Goal: Task Accomplishment & Management: Complete application form

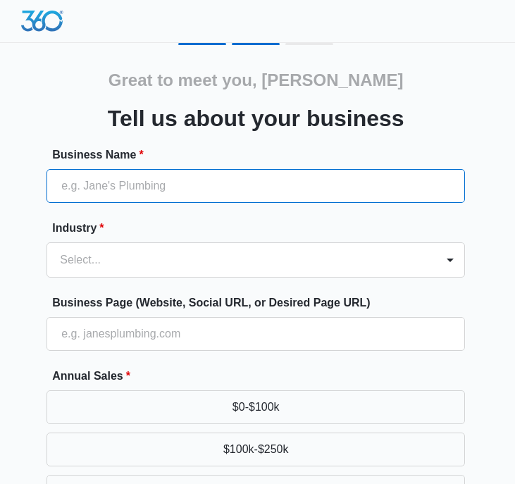
click at [423, 197] on input "Business Name *" at bounding box center [255, 186] width 418 height 34
paste input "[PERSON_NAME] & Associates, P.C"
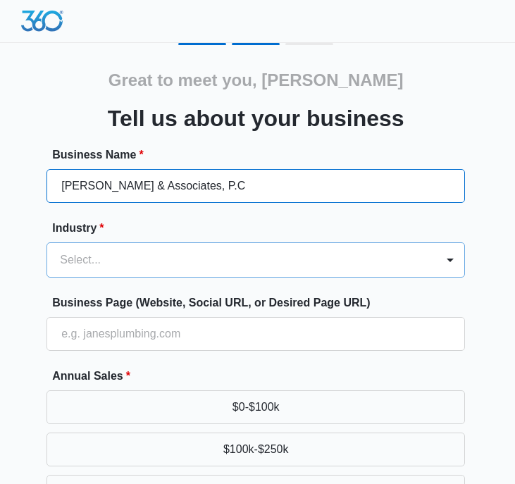
type input "[PERSON_NAME] & Associates, P.C"
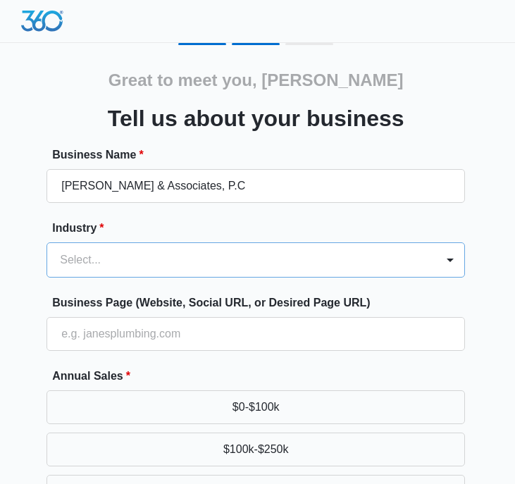
click at [323, 266] on form "Business Name * [PERSON_NAME] & Associates, P.C Industry * Select... Business P…" at bounding box center [255, 443] width 418 height 592
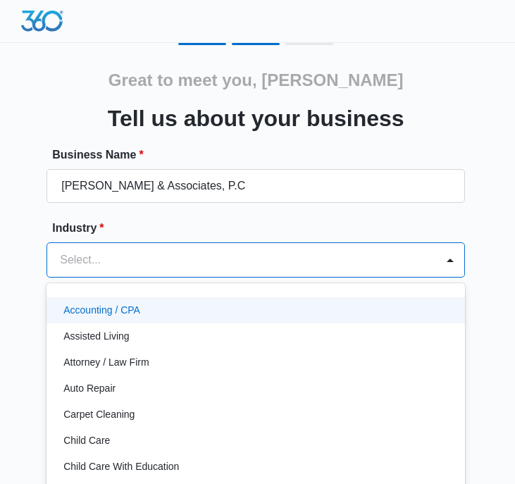
scroll to position [20, 0]
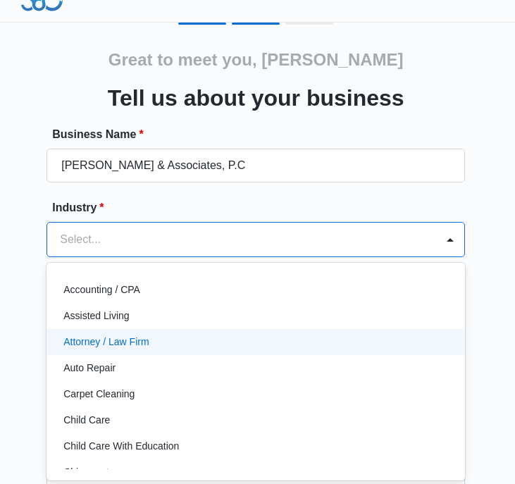
click at [278, 332] on div "Attorney / Law Firm" at bounding box center [255, 342] width 418 height 26
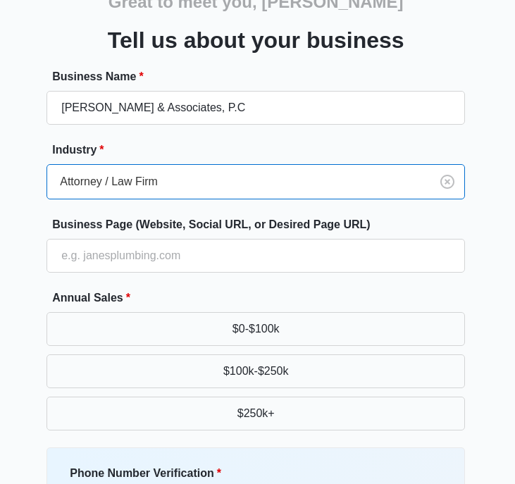
scroll to position [101, 0]
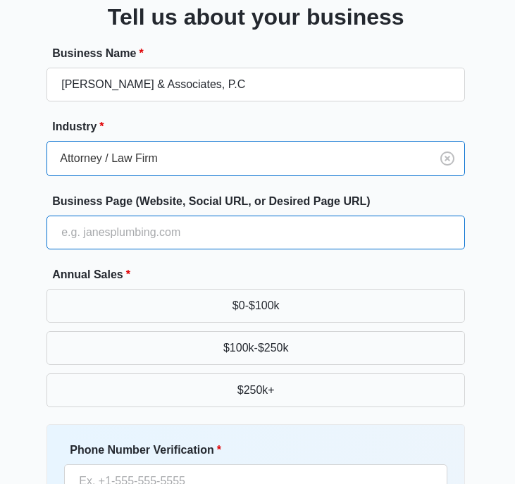
click at [294, 241] on input "Business Page (Website, Social URL, or Desired Page URL)" at bounding box center [255, 233] width 418 height 34
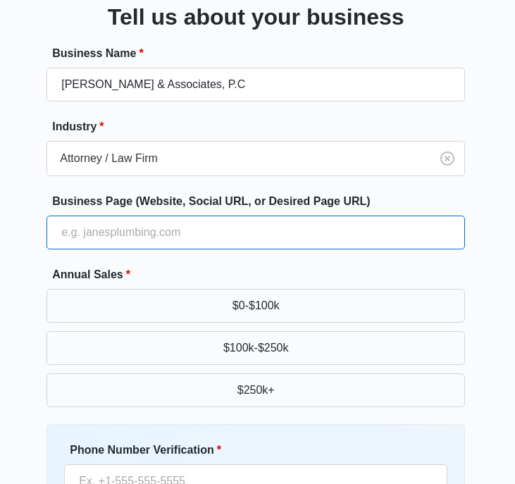
click at [305, 247] on input "Business Page (Website, Social URL, or Desired Page URL)" at bounding box center [255, 233] width 418 height 34
paste input "[URL][DOMAIN_NAME]"
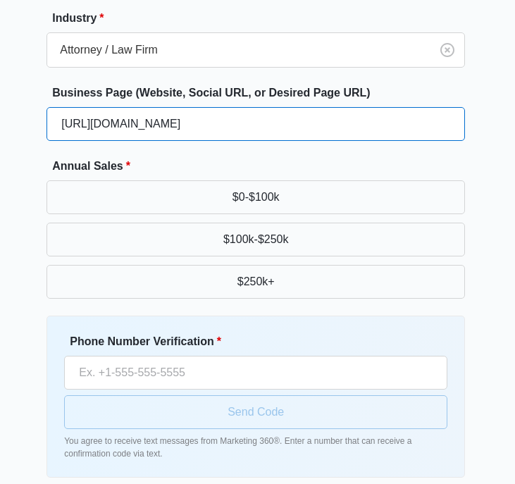
scroll to position [212, 0]
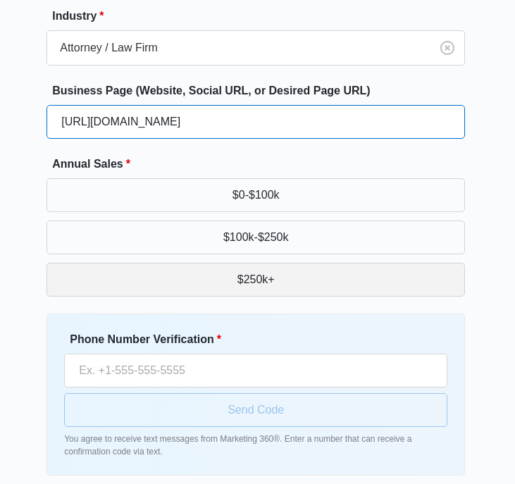
type input "[URL][DOMAIN_NAME]"
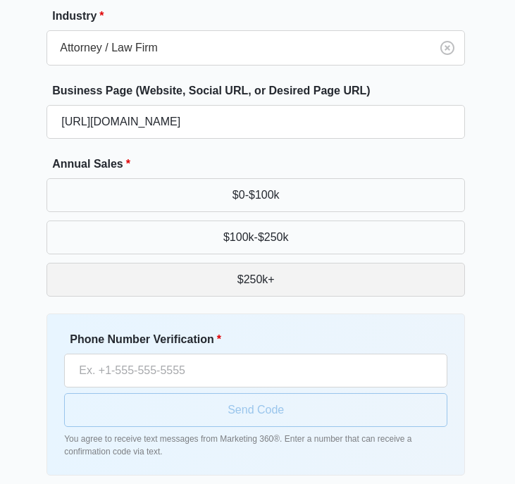
click at [140, 294] on button "$250k+" at bounding box center [255, 280] width 418 height 34
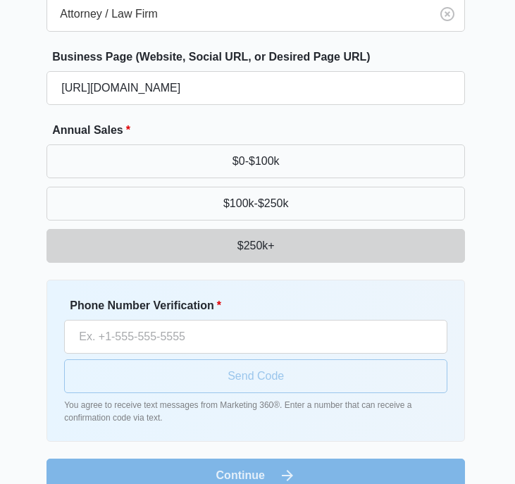
scroll to position [271, 0]
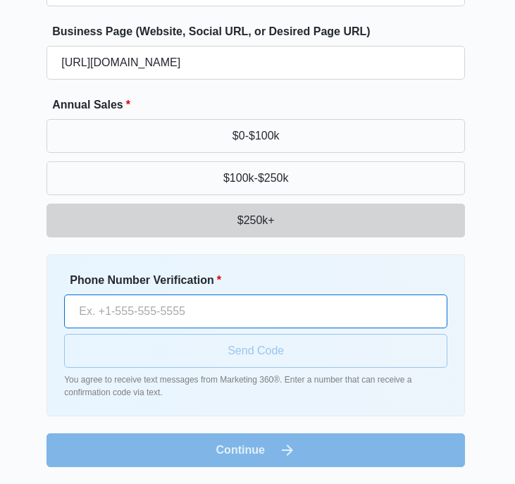
click at [296, 321] on input "Phone Number Verification *" at bounding box center [255, 311] width 383 height 34
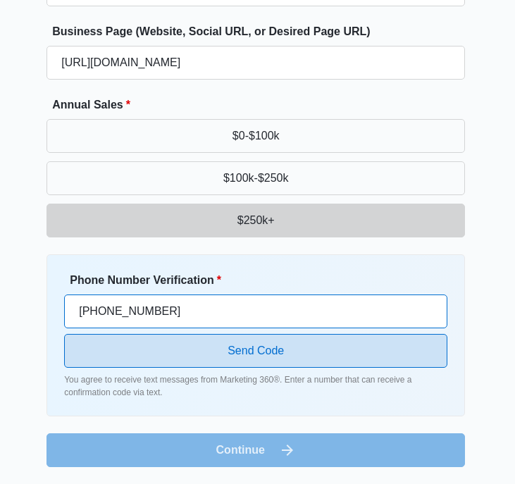
type input "[PHONE_NUMBER]"
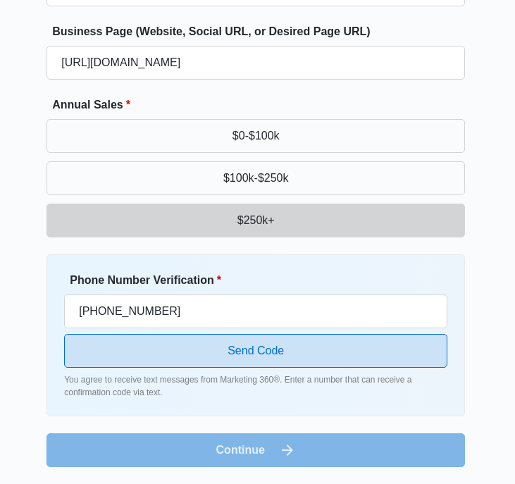
click at [342, 361] on button "Send Code" at bounding box center [255, 351] width 383 height 34
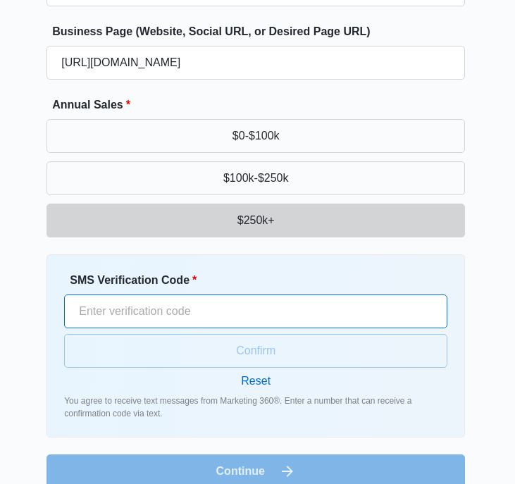
click at [308, 311] on input "SMS Verification Code *" at bounding box center [255, 311] width 383 height 34
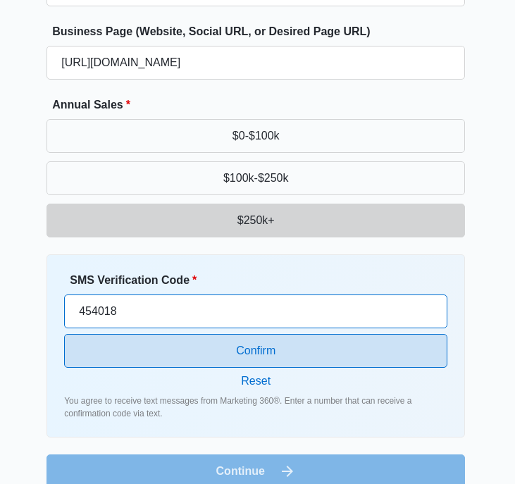
type input "454018"
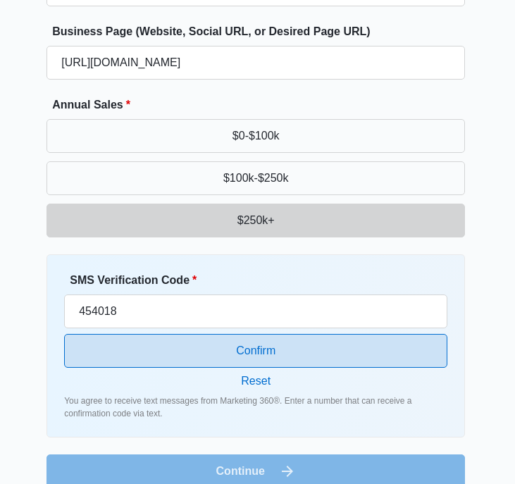
click at [268, 352] on button "Confirm" at bounding box center [255, 351] width 383 height 34
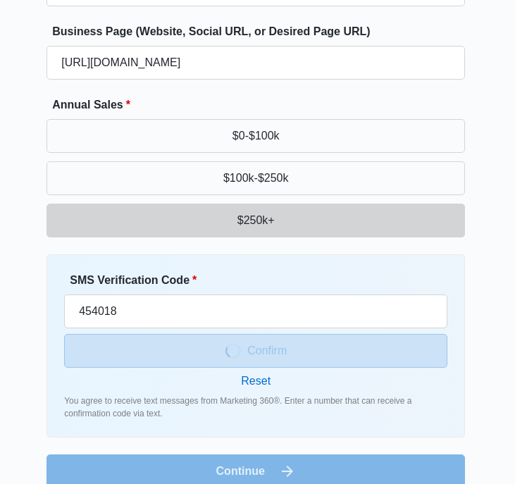
scroll to position [250, 0]
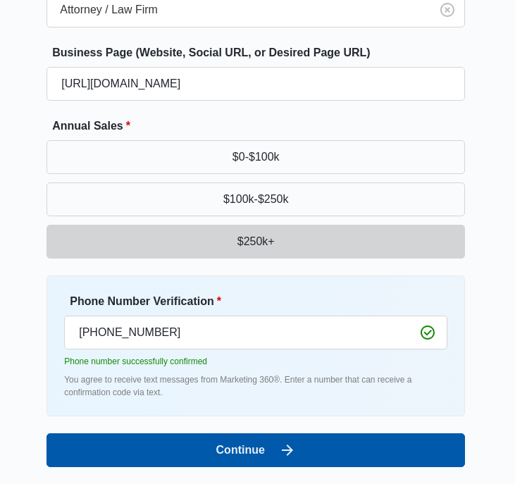
click at [279, 446] on icon "submit" at bounding box center [287, 450] width 17 height 17
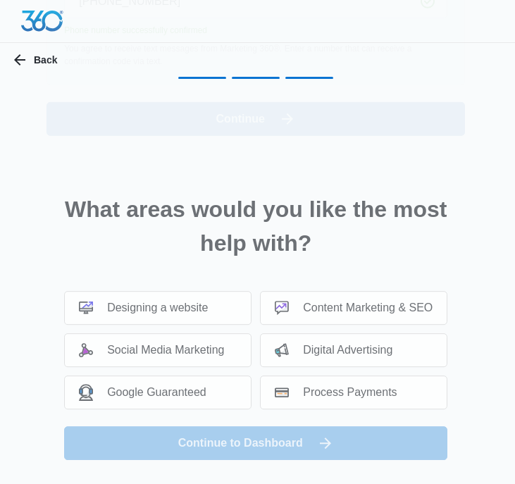
scroll to position [0, 0]
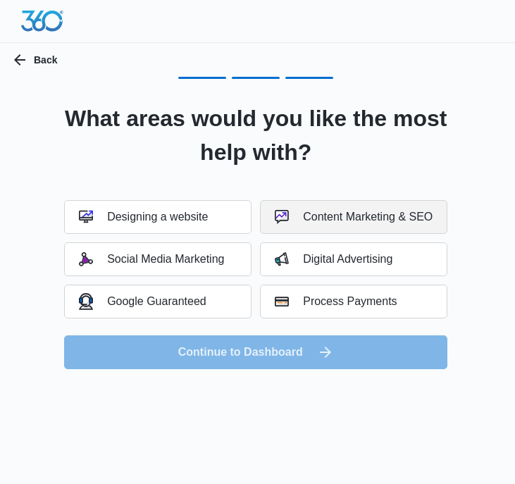
click at [306, 211] on div "Content Marketing & SEO" at bounding box center [354, 217] width 158 height 14
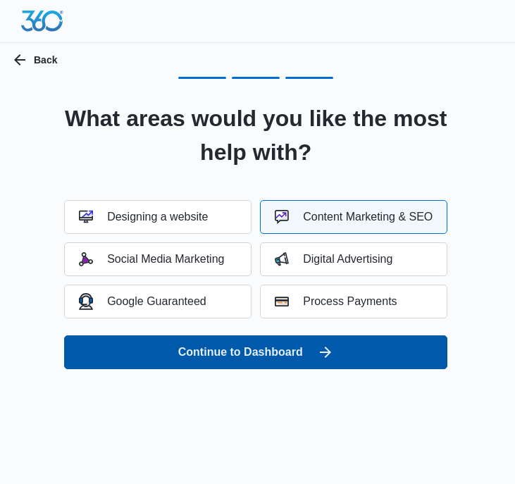
click at [312, 347] on button "Continue to Dashboard" at bounding box center [255, 352] width 383 height 34
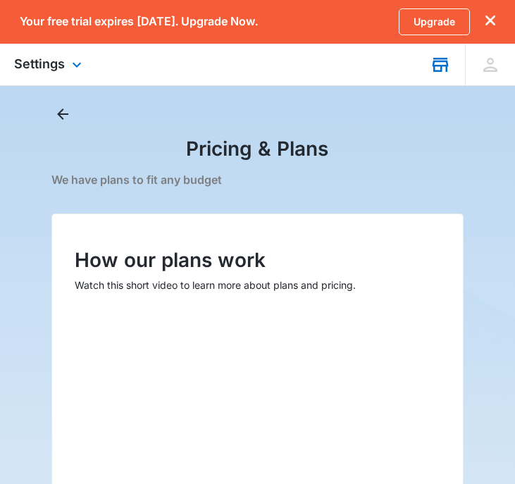
click at [439, 69] on icon at bounding box center [440, 64] width 21 height 21
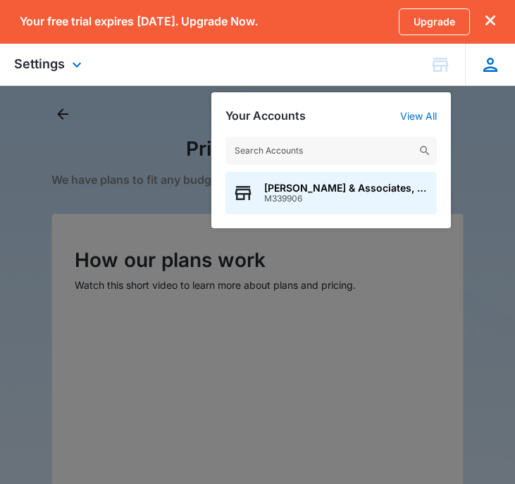
click at [494, 64] on icon at bounding box center [490, 64] width 21 height 21
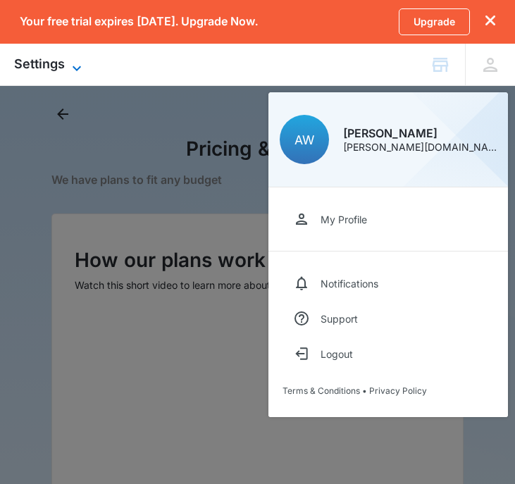
click at [75, 61] on icon at bounding box center [76, 68] width 17 height 17
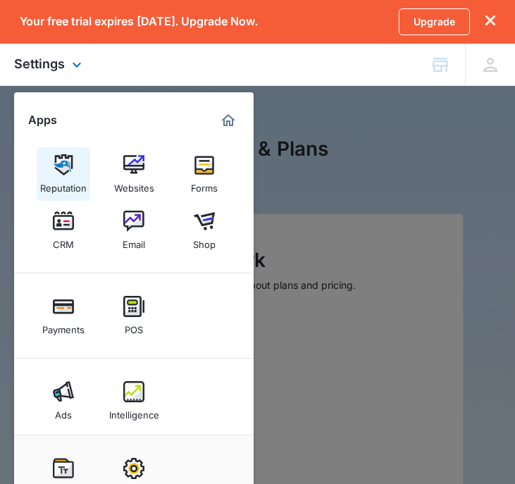
click at [63, 162] on img at bounding box center [63, 164] width 21 height 21
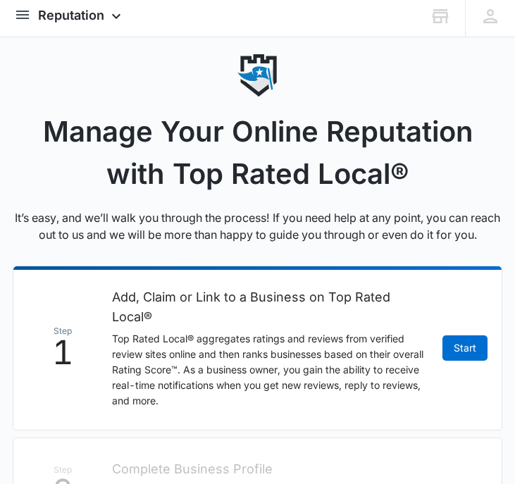
scroll to position [73, 0]
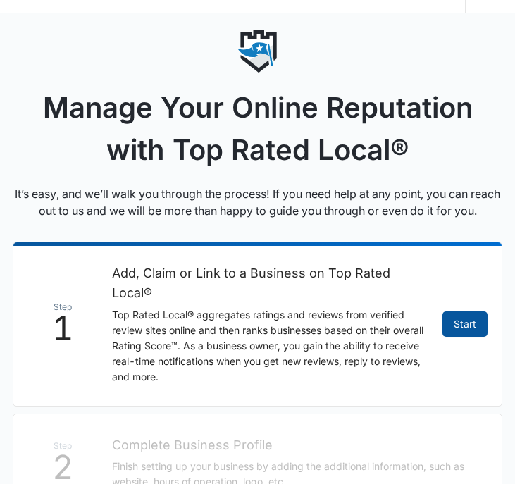
click at [469, 319] on link "Start" at bounding box center [464, 323] width 45 height 25
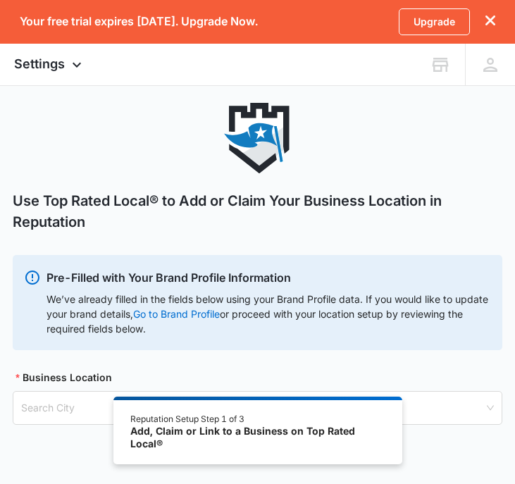
scroll to position [20, 0]
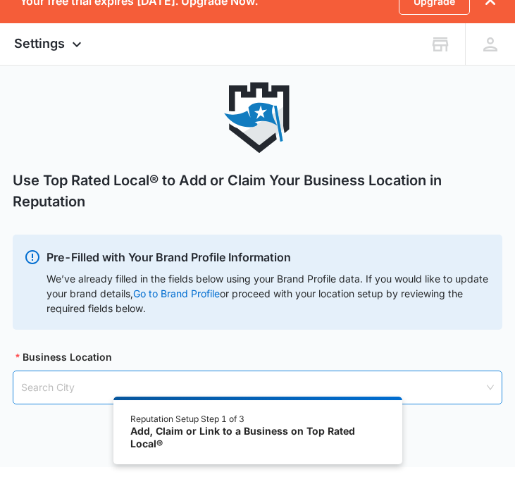
click at [311, 382] on input "search" at bounding box center [252, 387] width 462 height 32
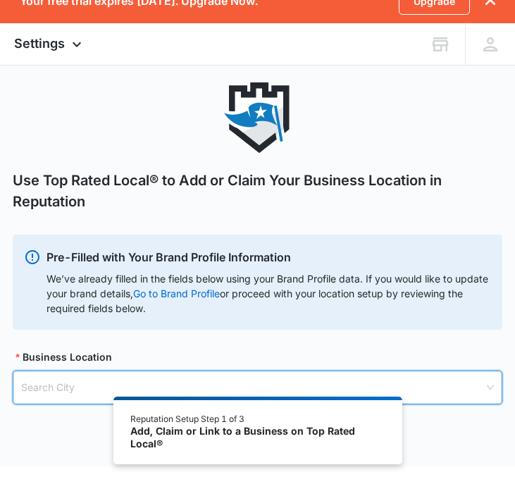
click at [477, 383] on input "search" at bounding box center [252, 387] width 462 height 32
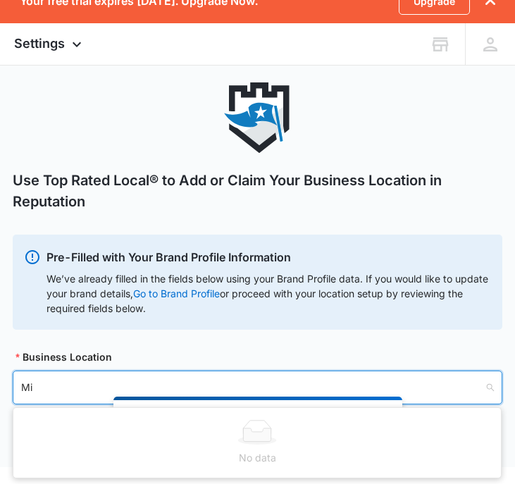
type input "M"
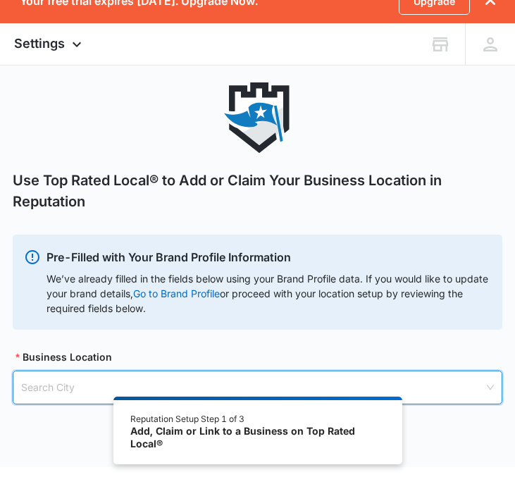
click at [456, 348] on div "Use Top Rated Local® to Add or Claim Your Business Location in Reputation Pre-F…" at bounding box center [257, 260] width 489 height 356
click at [468, 390] on input "search" at bounding box center [252, 387] width 462 height 32
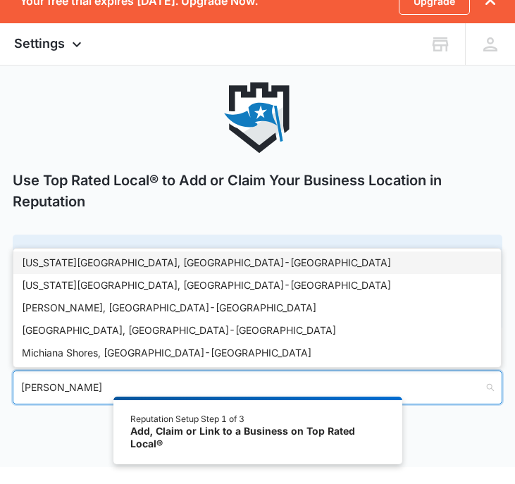
type input "Roya"
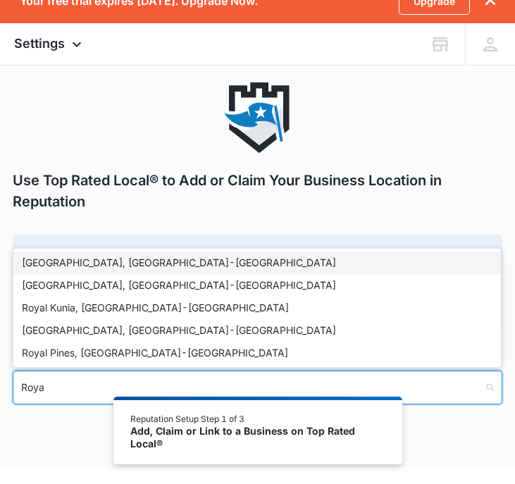
click at [431, 253] on div "Royal Oak, MI - USA" at bounding box center [256, 262] width 487 height 23
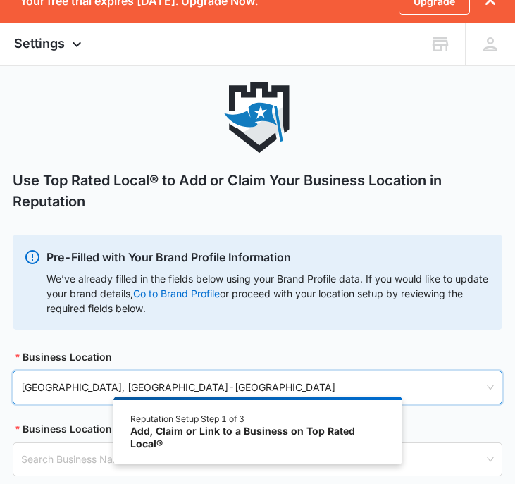
scroll to position [46, 0]
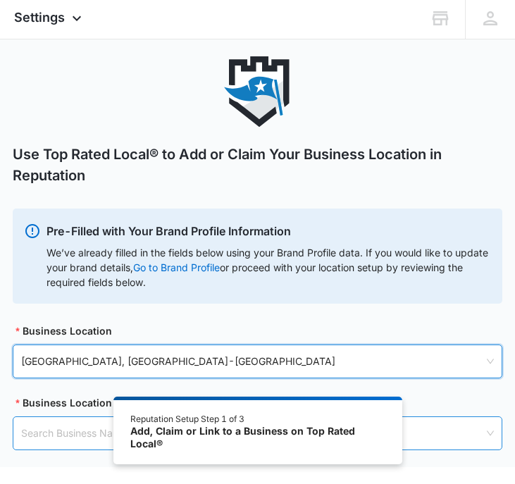
click at [431, 435] on input "search" at bounding box center [252, 433] width 462 height 32
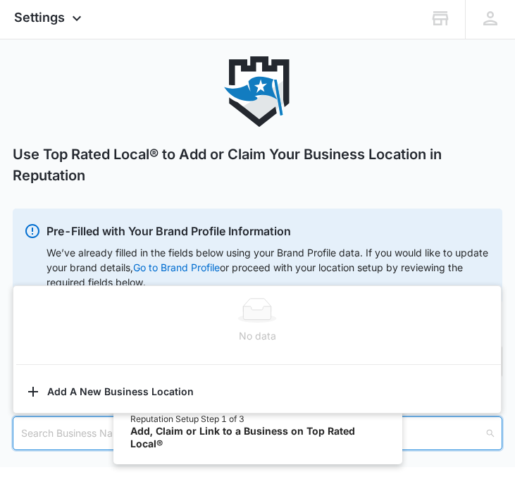
click at [231, 186] on div "Use Top Rated Local® to Add or Claim Your Business Location in Reputation" at bounding box center [257, 132] width 489 height 152
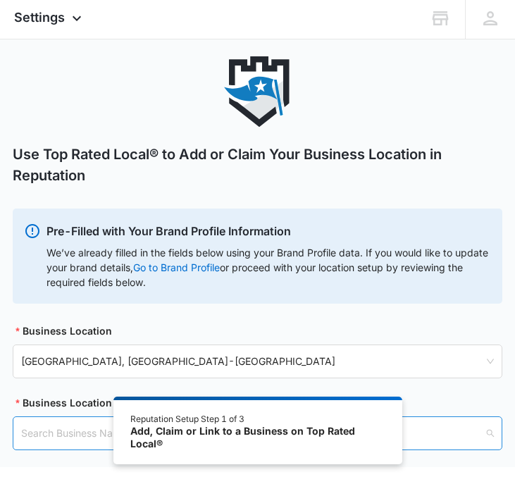
click at [75, 433] on input "search" at bounding box center [252, 433] width 462 height 32
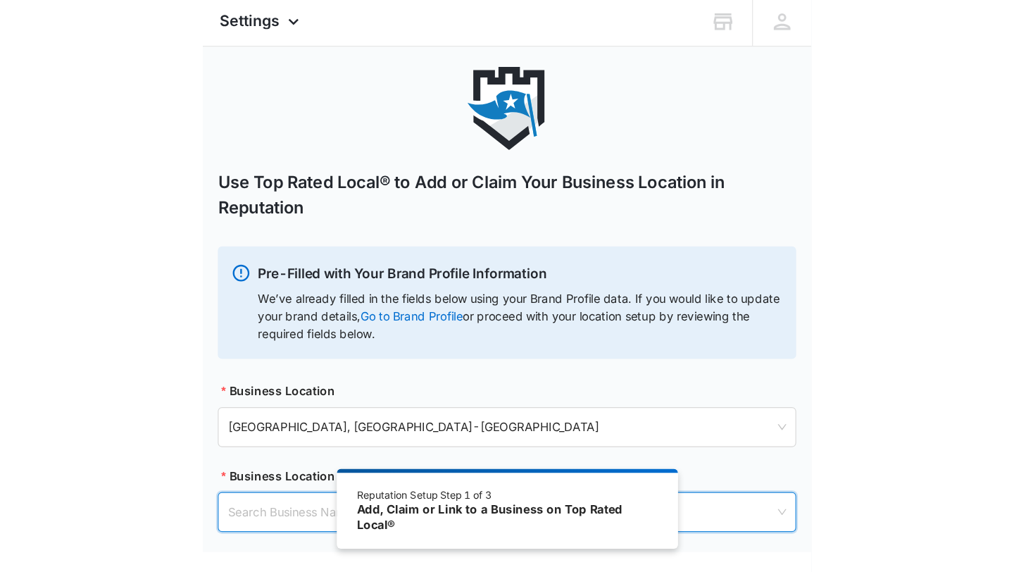
scroll to position [20, 0]
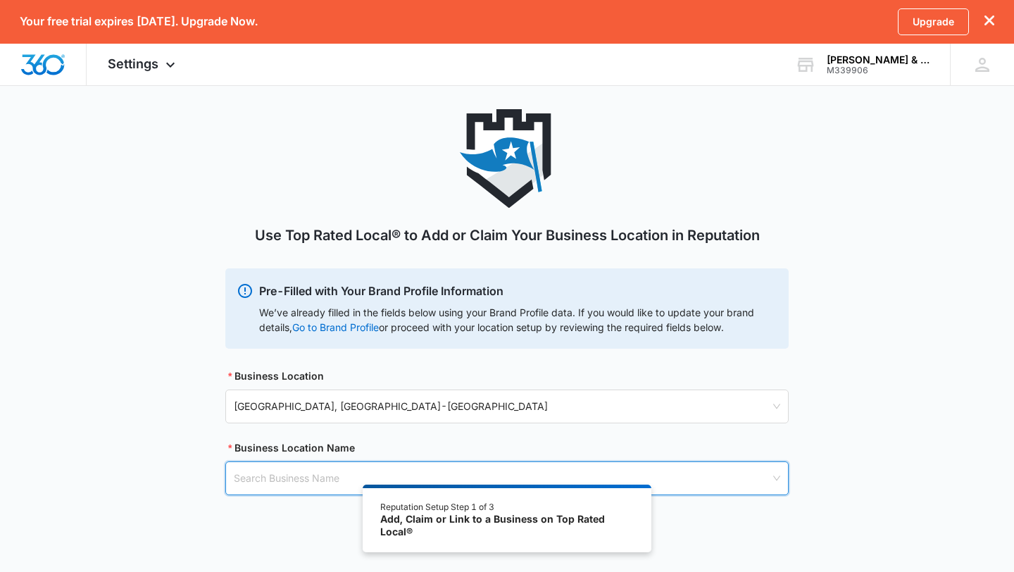
click at [287, 483] on input "search" at bounding box center [502, 478] width 537 height 32
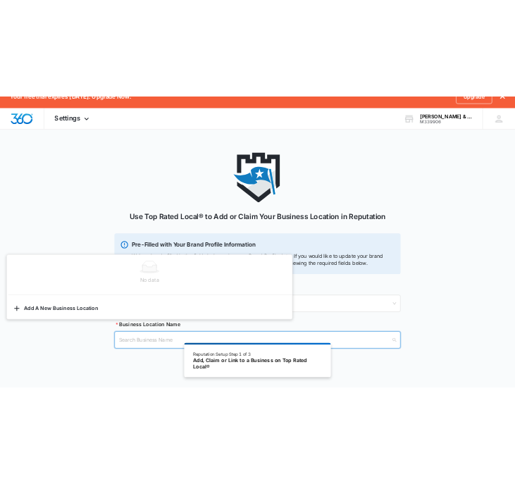
scroll to position [22, 0]
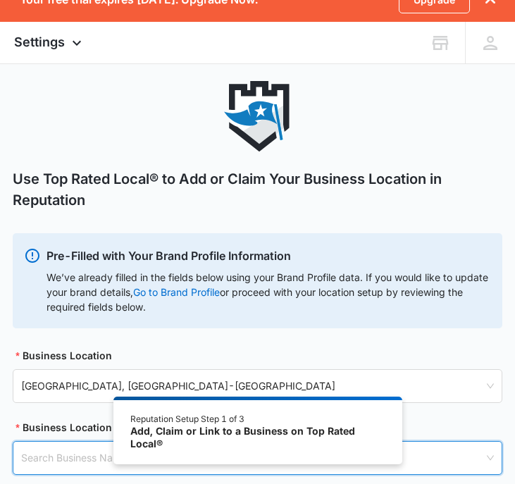
paste input "[PERSON_NAME] & Associates, P.C"
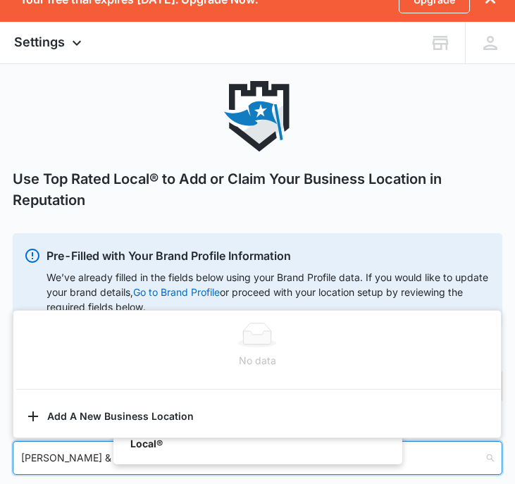
type input "[PERSON_NAME] & Associates, P.C"
click at [168, 173] on h1 "Use Top Rated Local® to Add or Claim Your Business Location in Reputation" at bounding box center [257, 189] width 489 height 42
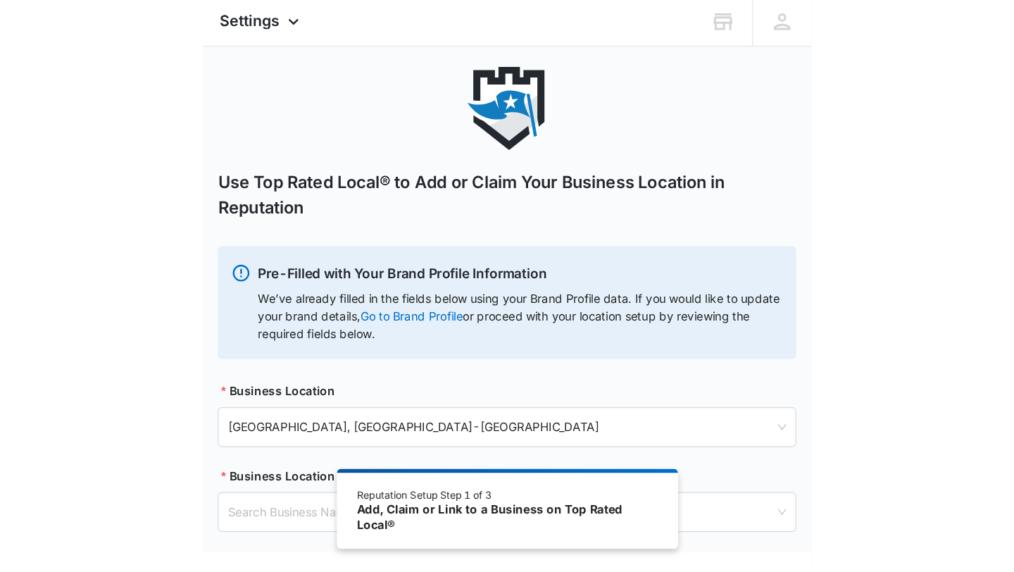
scroll to position [20, 0]
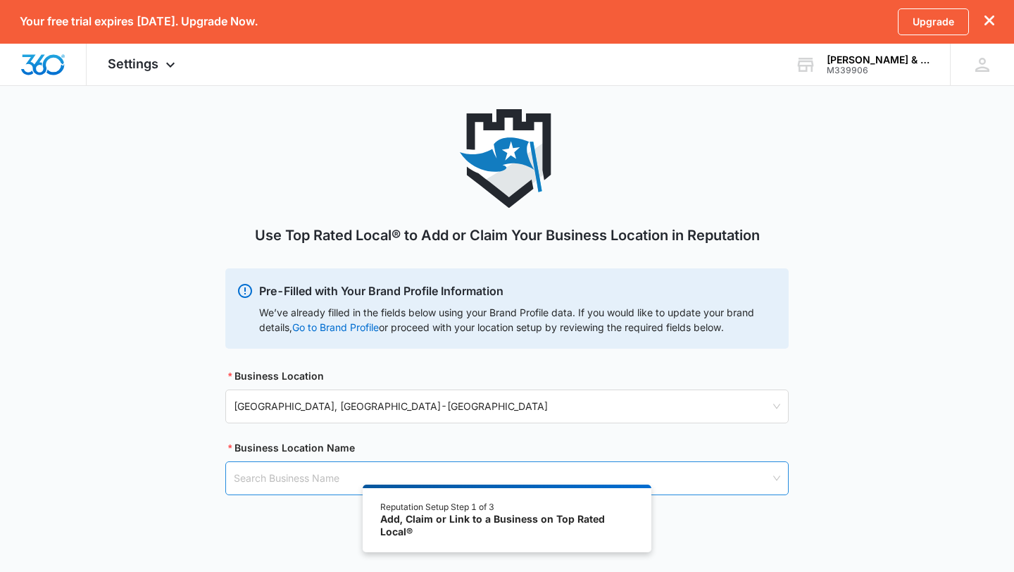
click at [273, 483] on input "search" at bounding box center [502, 478] width 537 height 32
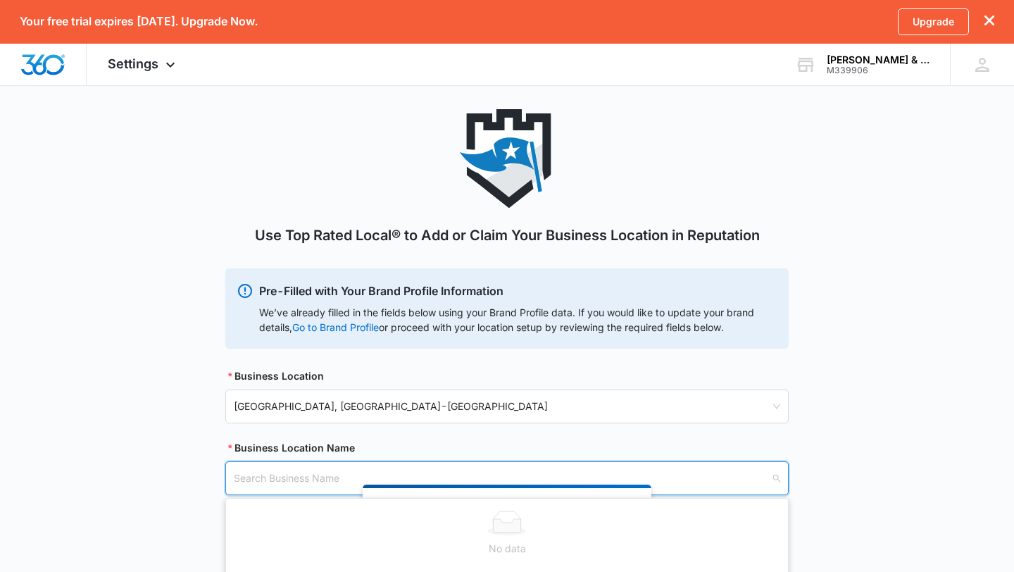
paste input "[PERSON_NAME] & Associates, P.C"
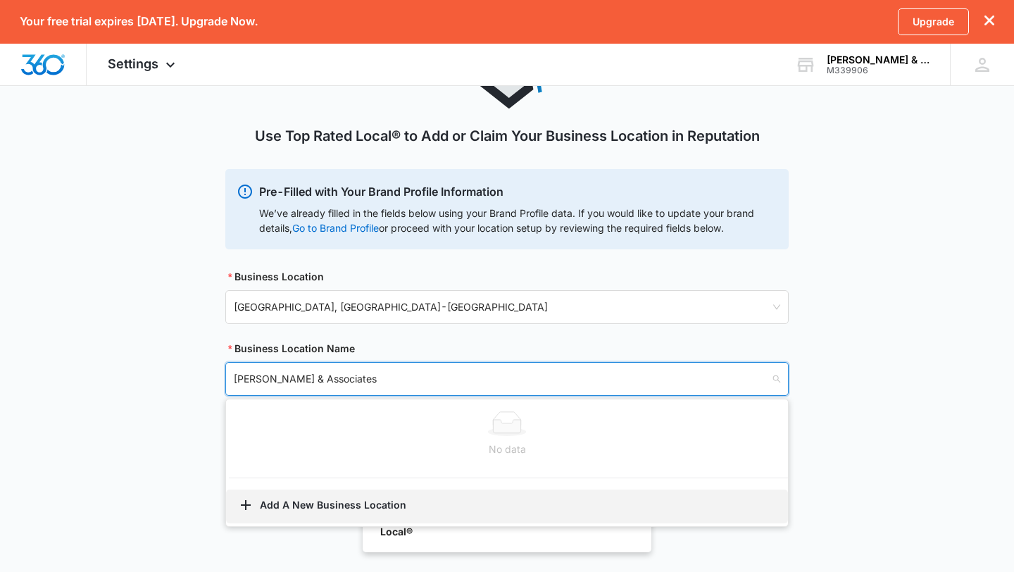
type input "Walcher & Associates"
click at [395, 483] on button "Add A New Business Location" at bounding box center [507, 507] width 562 height 34
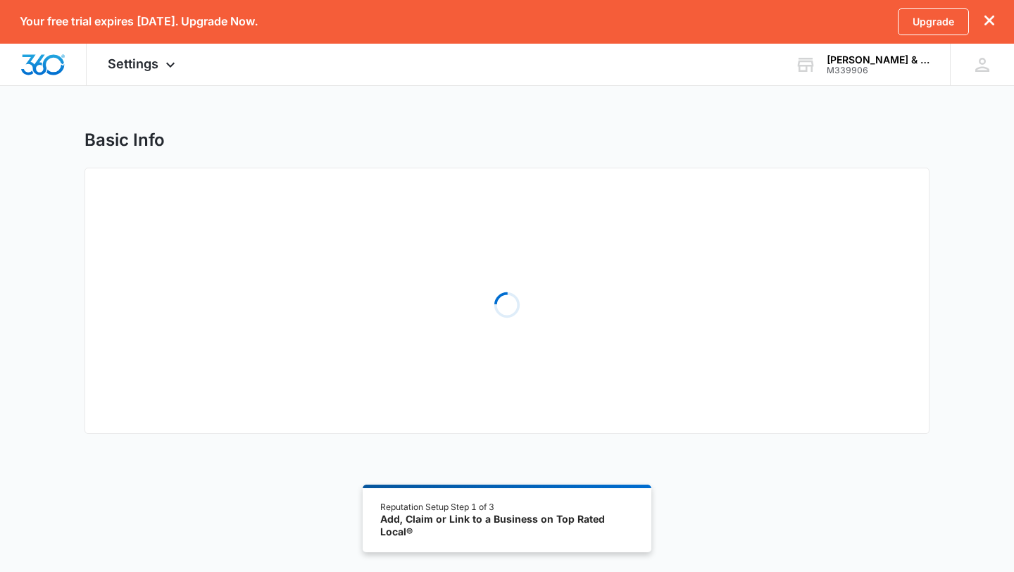
select select "Michigan"
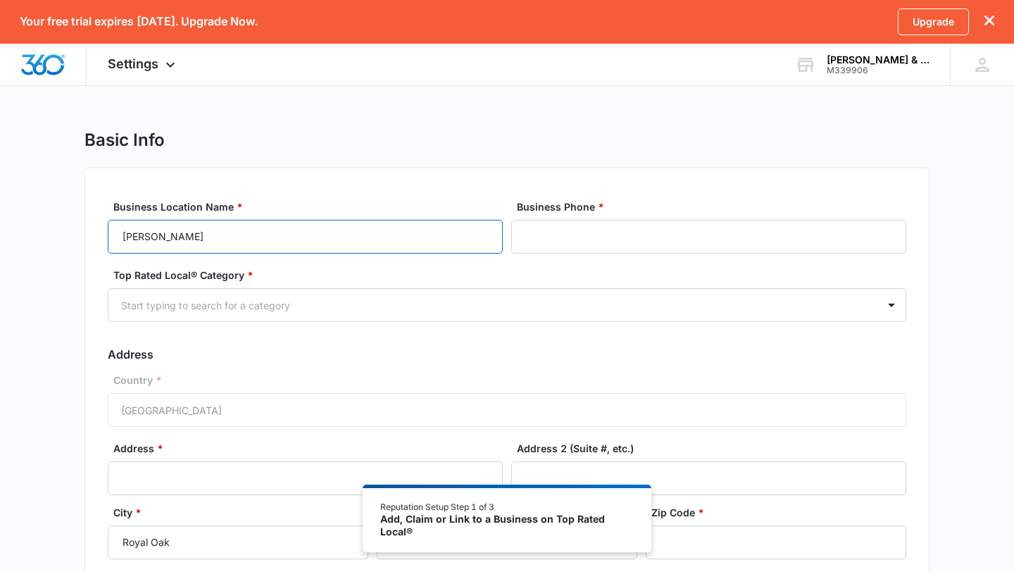
click at [325, 235] on input "Walcher" at bounding box center [305, 237] width 395 height 34
paste input "[PERSON_NAME] & Associates, P.C"
drag, startPoint x: 163, startPoint y: 232, endPoint x: 48, endPoint y: 237, distance: 114.9
click at [48, 237] on div "Basic Info Business Location Name * Walcher Walcher & Associates, P.C Business …" at bounding box center [507, 405] width 1014 height 551
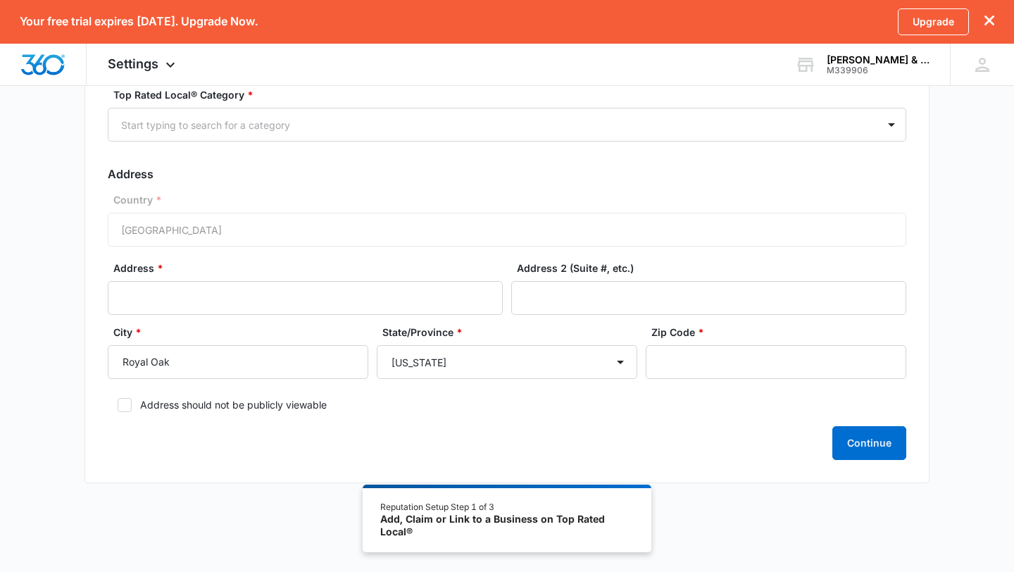
scroll to position [181, 0]
type input "[PERSON_NAME] & Associates, P.C"
click at [182, 134] on div "Start typing to search for a category" at bounding box center [492, 124] width 769 height 32
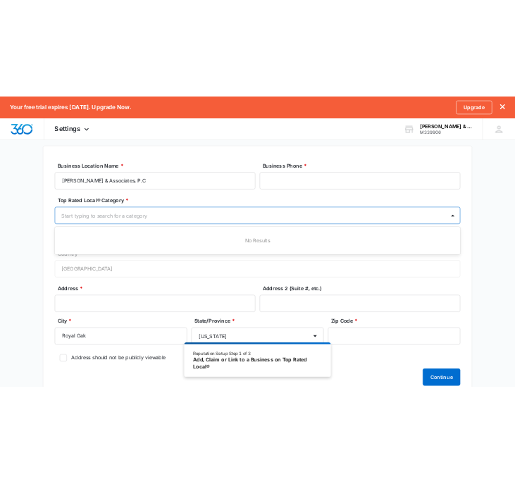
scroll to position [72, 0]
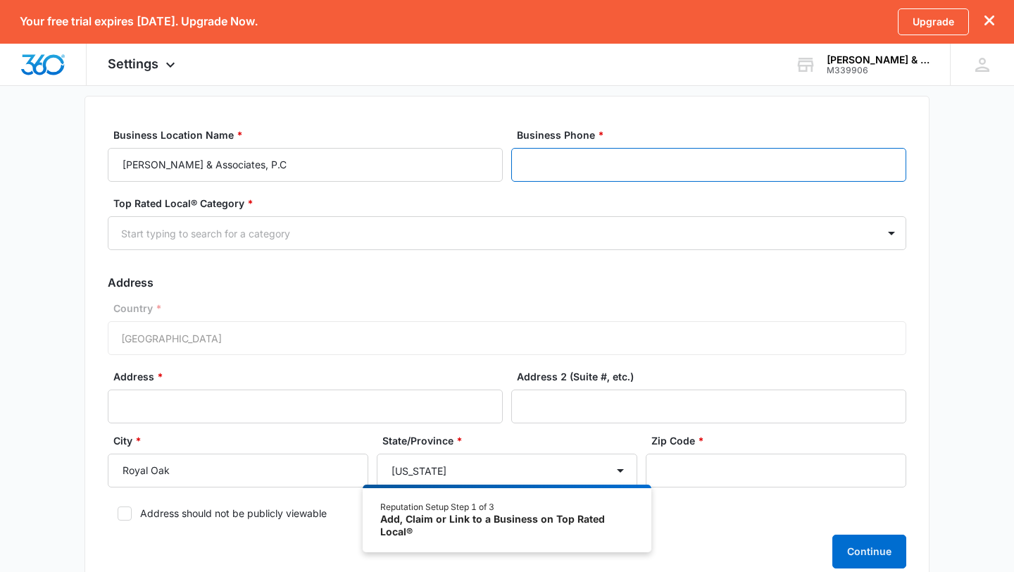
click at [514, 170] on input "Business Phone *" at bounding box center [708, 165] width 395 height 34
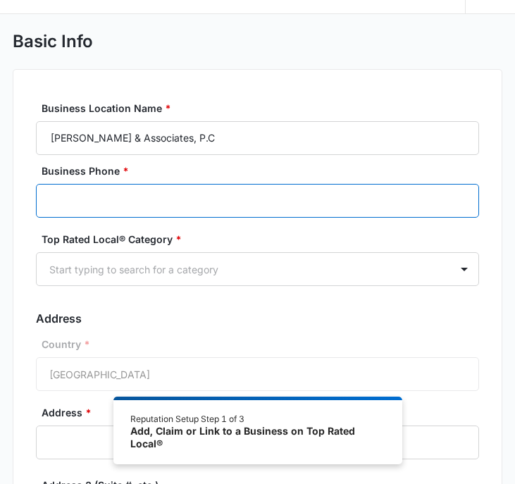
click at [106, 206] on input "Business Phone *" at bounding box center [257, 201] width 442 height 34
click at [106, 205] on input "Business Phone *" at bounding box center [257, 201] width 442 height 34
paste input "(248) 544-0888"
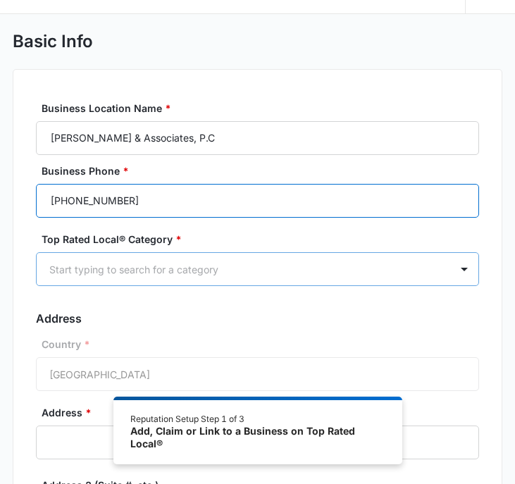
type input "(248) 544-0888"
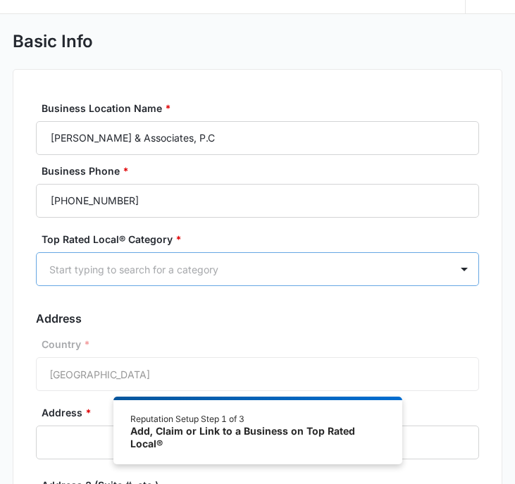
click at [292, 262] on div at bounding box center [240, 270] width 382 height 18
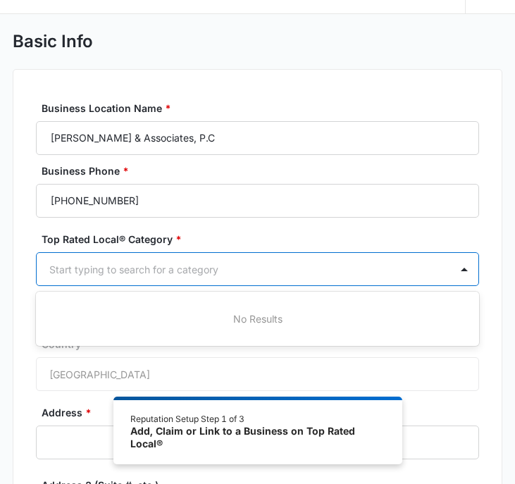
click at [416, 236] on label "Top Rated Local® Category *" at bounding box center [263, 239] width 442 height 15
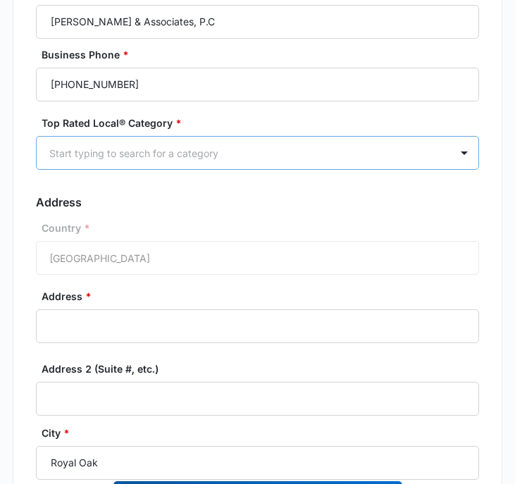
scroll to position [210, 0]
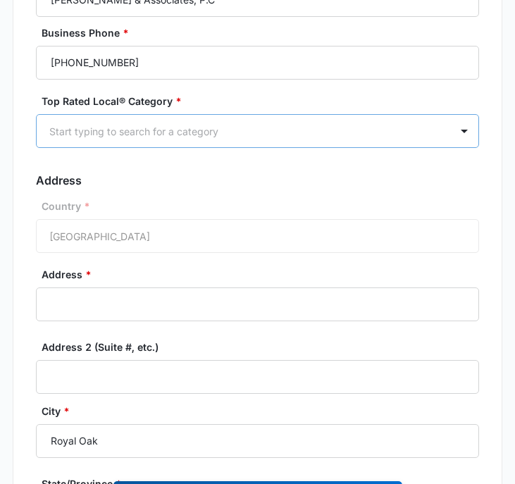
click at [395, 120] on div "Start typing to search for a category" at bounding box center [243, 132] width 413 height 32
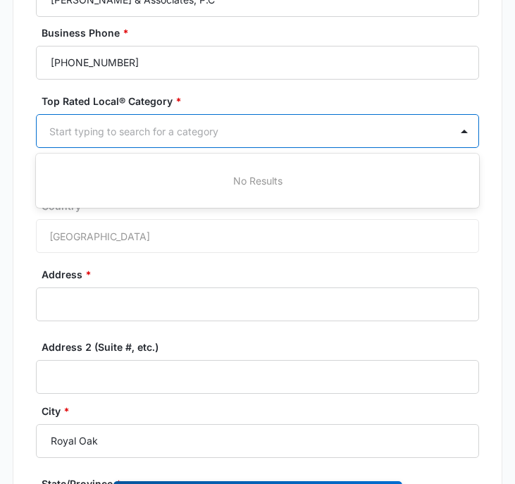
click at [338, 266] on form "Business Location Name * Walcher & Associates, P.C Business Phone * (248) 544-0…" at bounding box center [257, 318] width 442 height 711
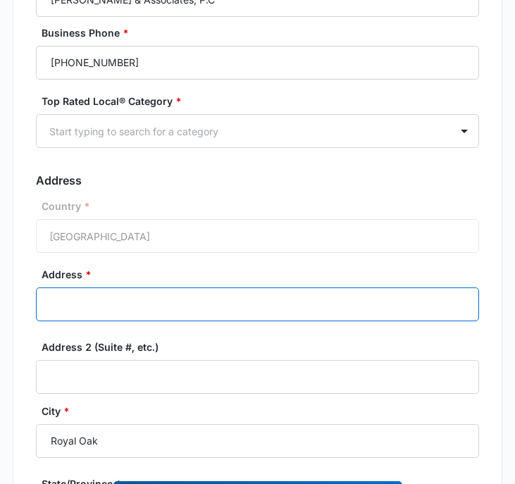
click at [339, 300] on input "Address *" at bounding box center [257, 304] width 442 height 34
click at [330, 302] on input "Address *" at bounding box center [257, 304] width 442 height 34
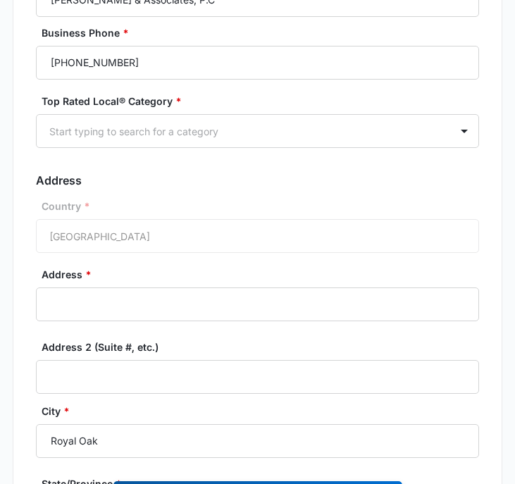
click at [240, 276] on label "Address *" at bounding box center [263, 274] width 442 height 15
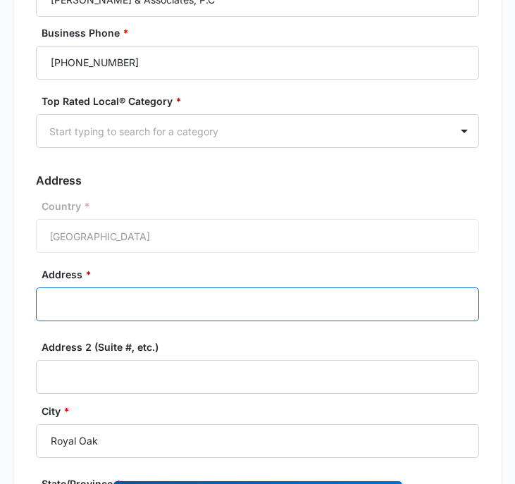
click at [240, 287] on input "Address *" at bounding box center [257, 304] width 442 height 34
paste input "210 E 3rd St #204, Royal Oak, MI 48067"
type input "210 E 3rd St #204, Royal Oak, MI 48067"
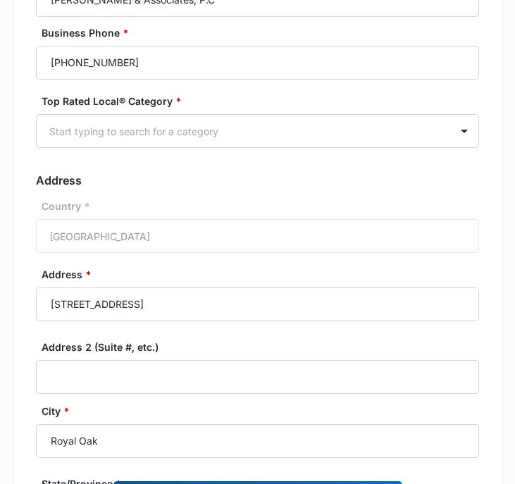
click at [208, 274] on label "Address *" at bounding box center [263, 274] width 442 height 15
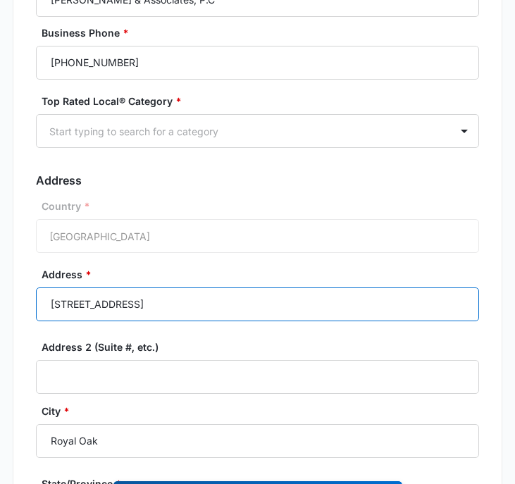
click at [208, 287] on input "210 E 3rd St #204, Royal Oak, MI 48067" at bounding box center [257, 304] width 442 height 34
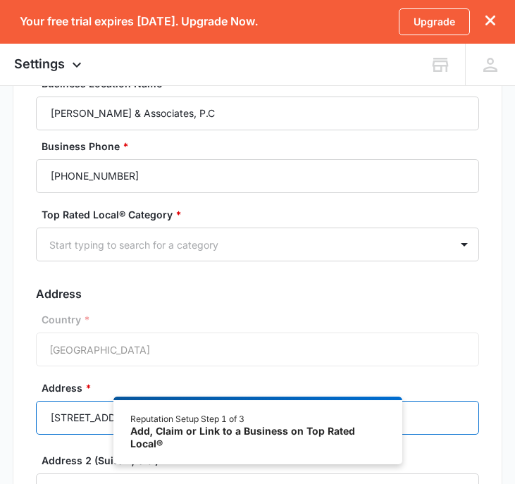
scroll to position [71, 0]
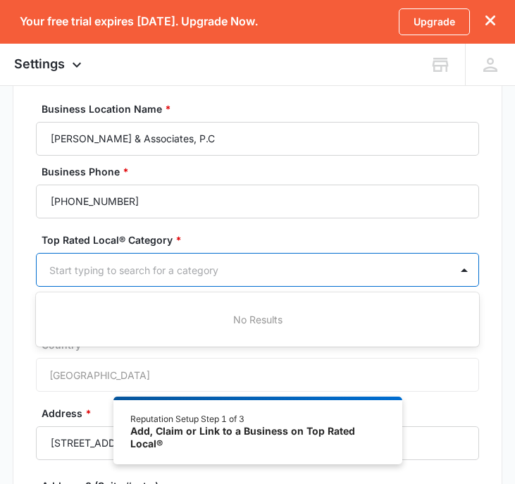
click at [207, 272] on div at bounding box center [240, 270] width 382 height 18
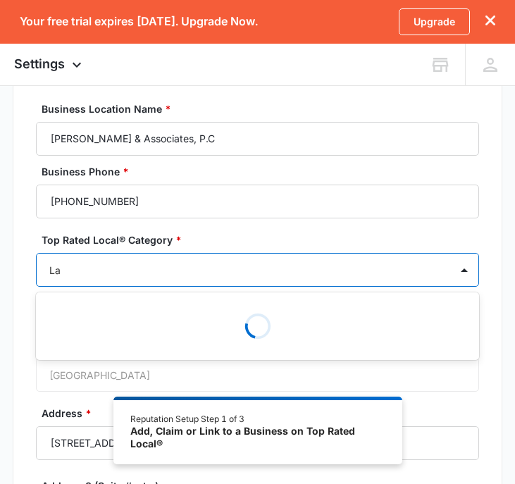
type input "L"
type input "Attorney"
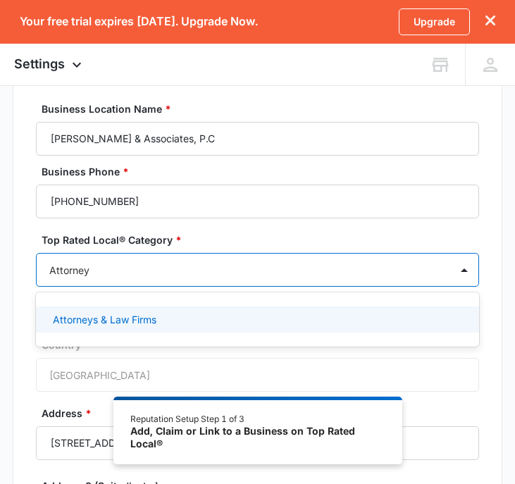
click at [182, 328] on div "Attorneys & Law Firms" at bounding box center [257, 319] width 442 height 26
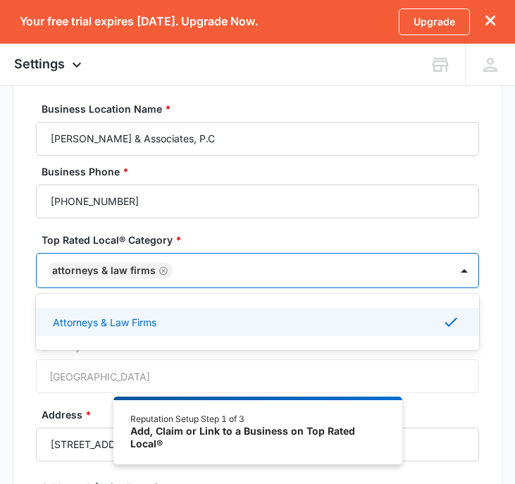
click at [182, 328] on div "Attorneys & Law Firms" at bounding box center [256, 321] width 406 height 17
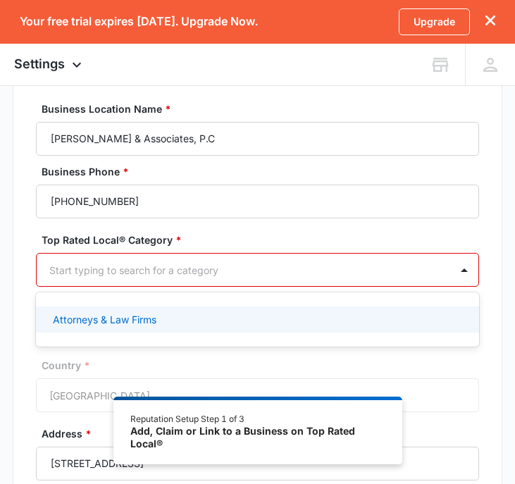
click at [138, 325] on p "Attorneys & Law Firms" at bounding box center [105, 319] width 104 height 15
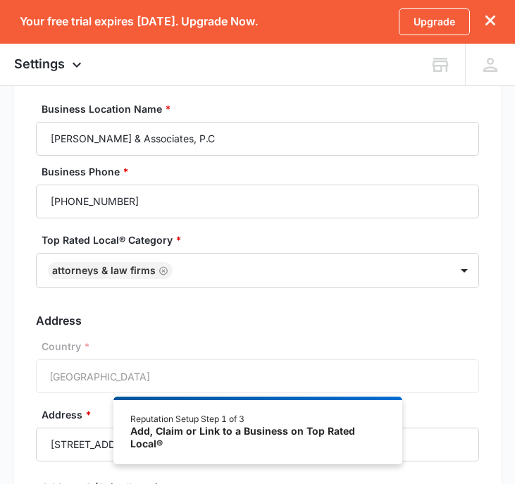
click at [5, 337] on div "Basic Info Business Location Name * Walcher & Associates, P.C Business Phone * …" at bounding box center [257, 443] width 515 height 823
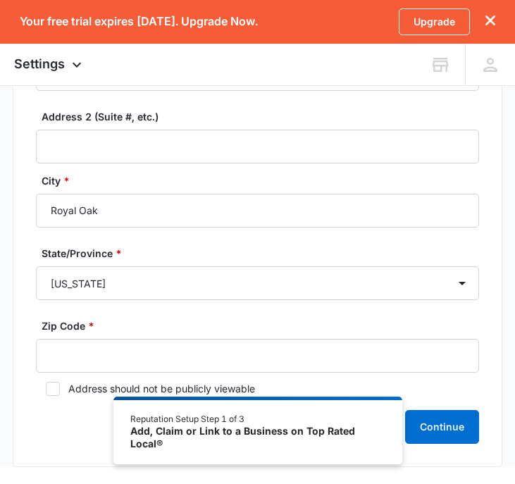
scroll to position [418, 0]
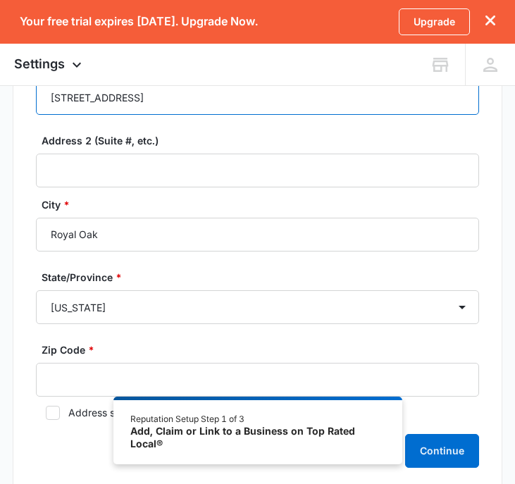
drag, startPoint x: 208, startPoint y: 97, endPoint x: 237, endPoint y: 97, distance: 29.6
click at [237, 97] on input "210 E 3rd St #204, Royal Oak, MI 48067" at bounding box center [257, 98] width 442 height 34
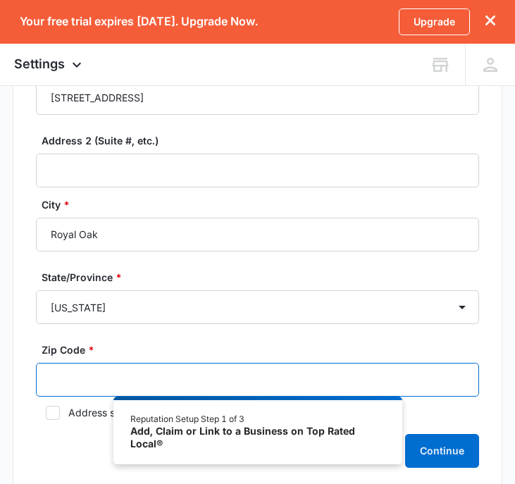
click at [68, 387] on input "Zip Code *" at bounding box center [257, 380] width 442 height 34
paste input "48067"
type input "48067"
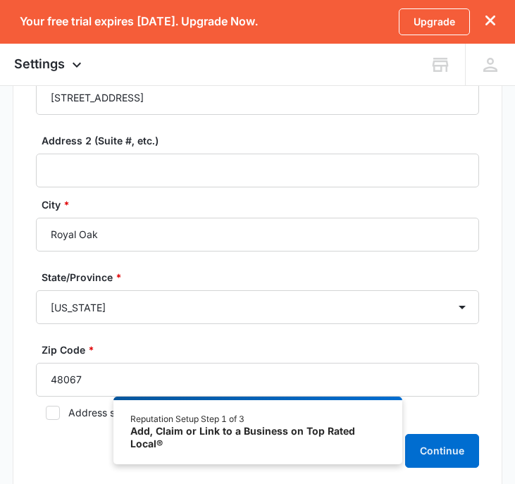
click at [20, 354] on div "Business Location Name * Walcher & Associates, P.C Business Phone * (248) 544-0…" at bounding box center [257, 107] width 489 height 768
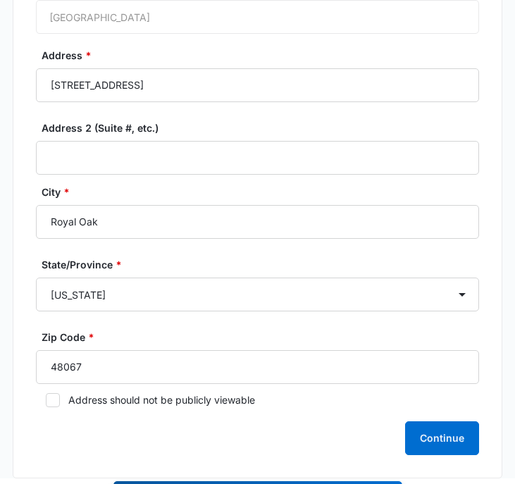
scroll to position [509, 0]
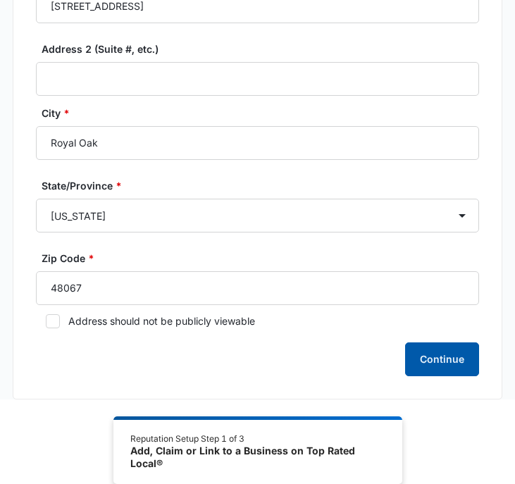
click at [438, 362] on button "Continue" at bounding box center [442, 359] width 74 height 34
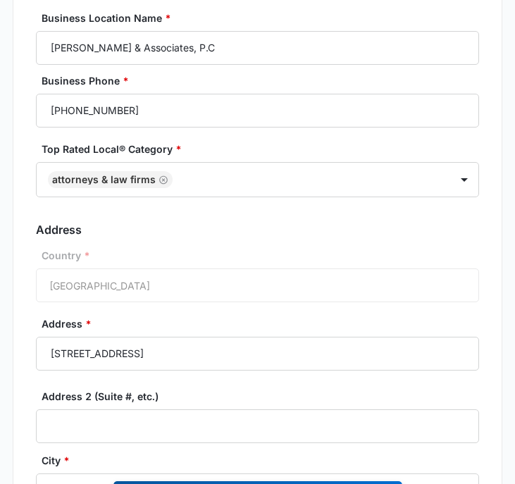
scroll to position [312, 0]
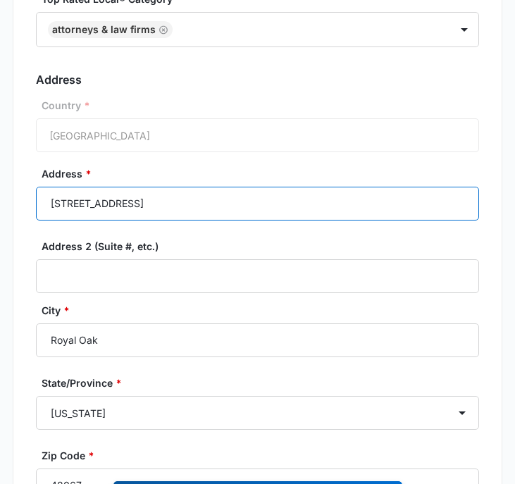
drag, startPoint x: 143, startPoint y: 206, endPoint x: 287, endPoint y: 206, distance: 144.4
click at [287, 207] on input "210 E 3rd St #204, Royal Oak, MI 48067" at bounding box center [257, 204] width 442 height 34
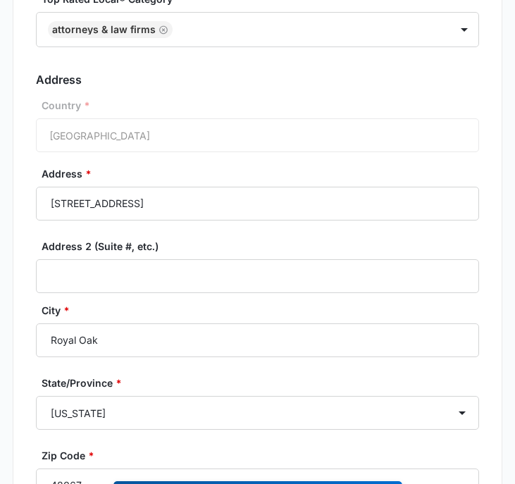
click at [305, 163] on form "Business Location Name * Walcher & Associates, P.C Business Phone * (248) 544-0…" at bounding box center [257, 217] width 442 height 713
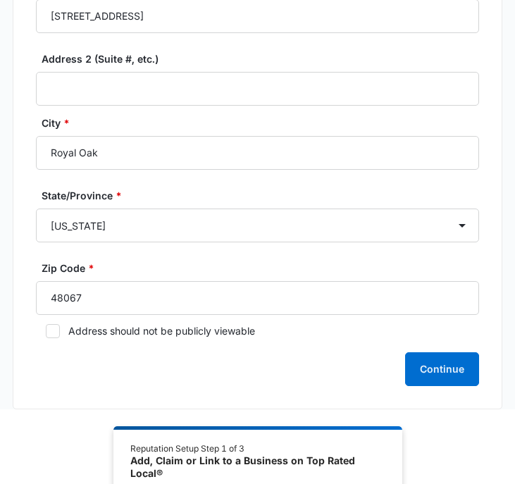
scroll to position [509, 0]
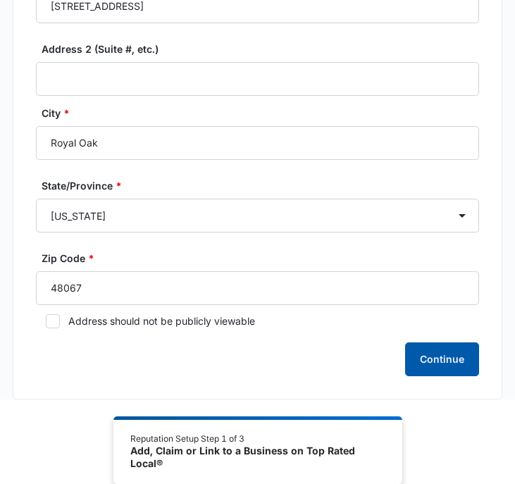
click at [447, 361] on button "Continue" at bounding box center [442, 359] width 74 height 34
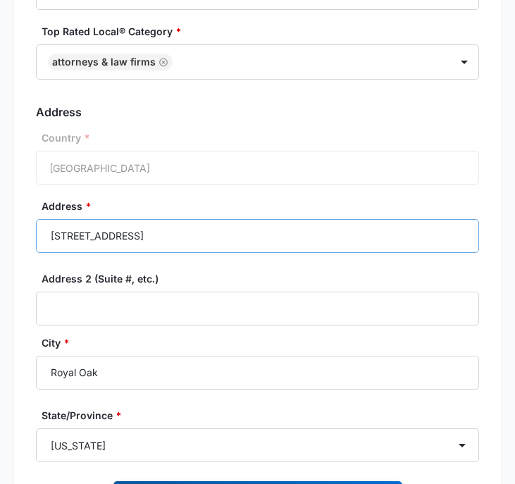
scroll to position [283, 0]
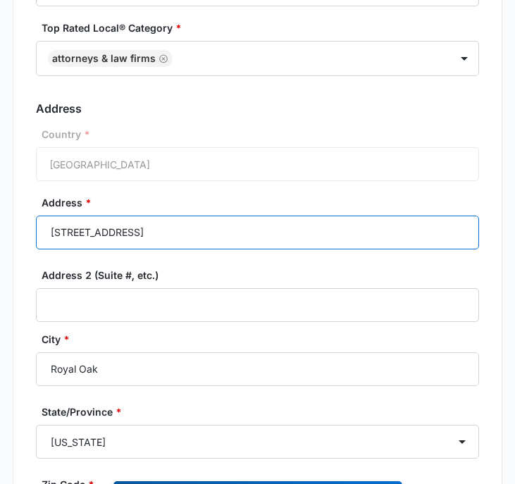
drag, startPoint x: 108, startPoint y: 236, endPoint x: 138, endPoint y: 237, distance: 29.6
click at [138, 237] on input "210 E 3rd St #204" at bounding box center [257, 233] width 442 height 34
type input "210 E 3rd St"
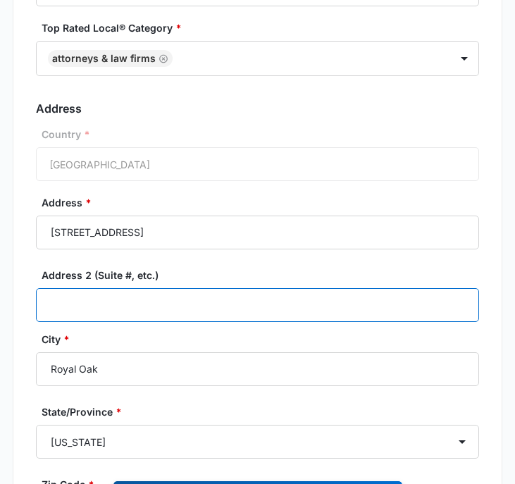
click at [126, 303] on input "Address 2 (Suite #, etc.)" at bounding box center [257, 305] width 442 height 34
paste input "#204"
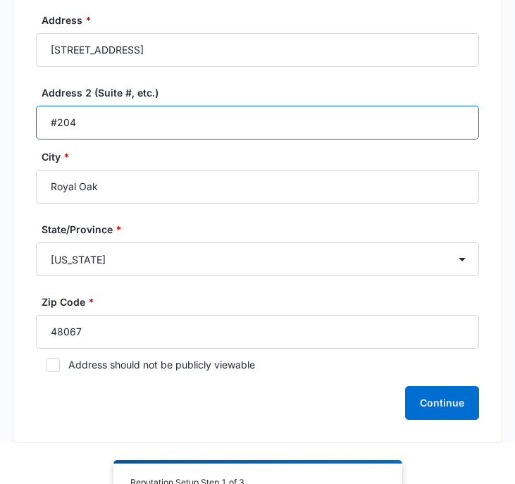
scroll to position [508, 0]
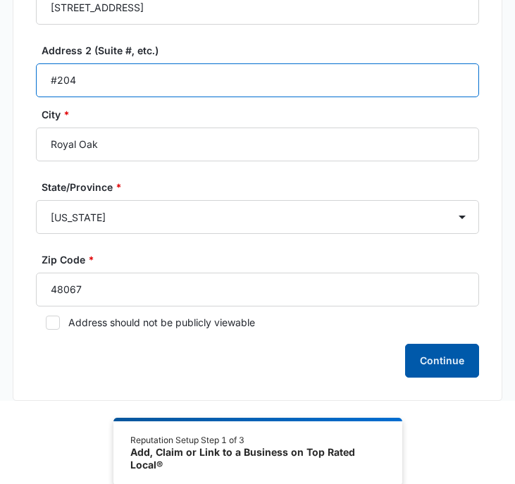
type input "#204"
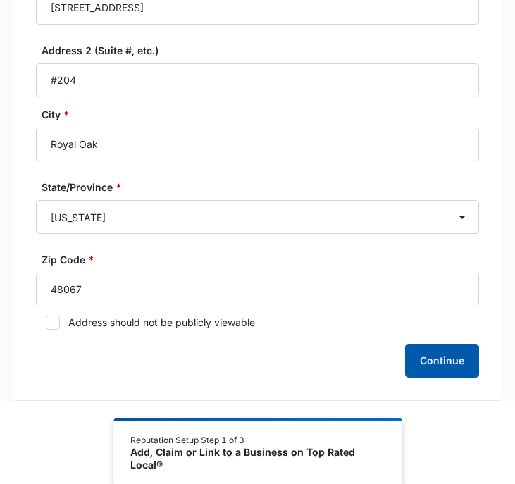
click at [419, 372] on button "Continue" at bounding box center [442, 361] width 74 height 34
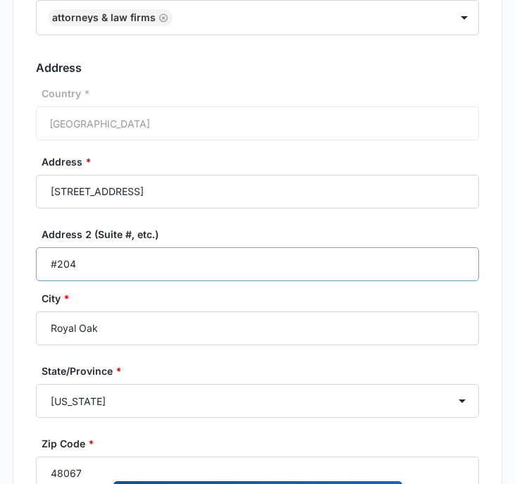
scroll to position [330, 0]
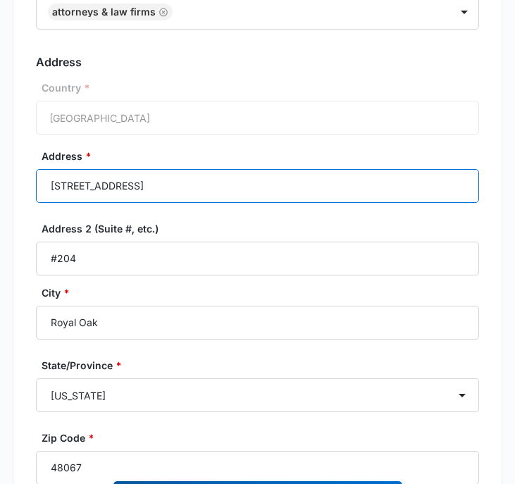
click at [254, 189] on input "210 E 3rd St" at bounding box center [257, 186] width 442 height 34
type input "210 E 3rd Street"
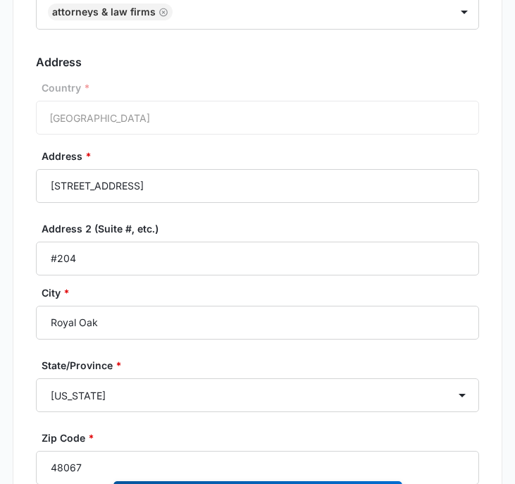
click at [261, 216] on div "Address * 210 E 3rd Street Address 2 (Suite #, etc.) #204" at bounding box center [257, 217] width 442 height 137
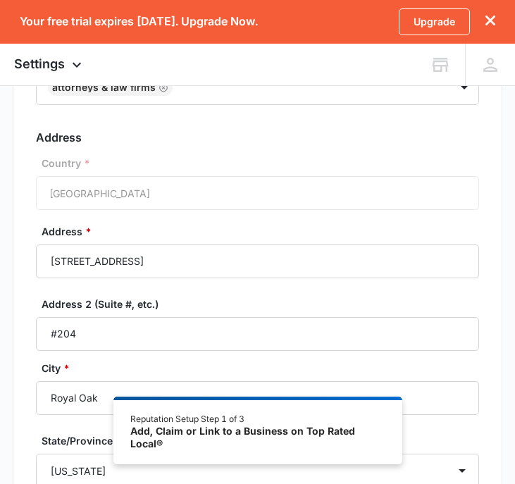
scroll to position [254, 0]
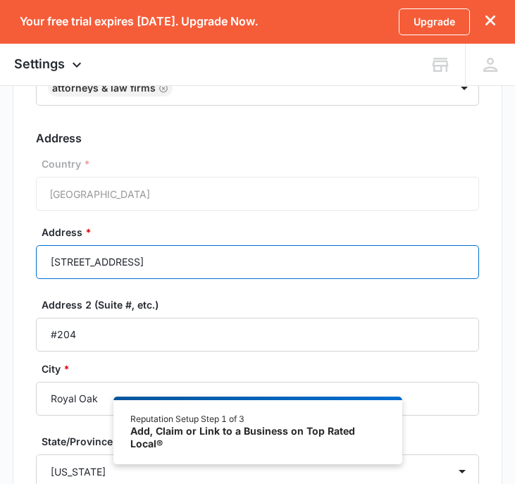
click at [75, 264] on input "210 E 3rd Street" at bounding box center [257, 262] width 442 height 34
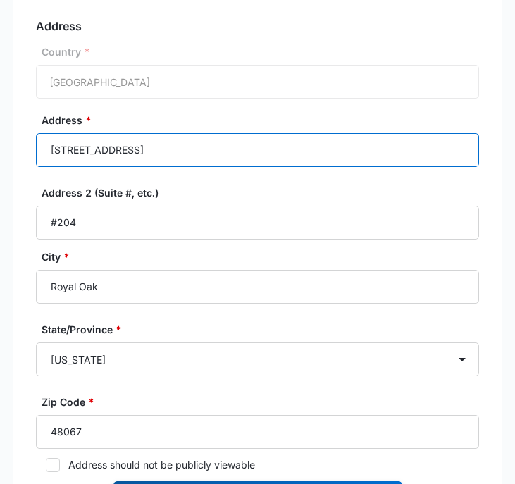
scroll to position [509, 0]
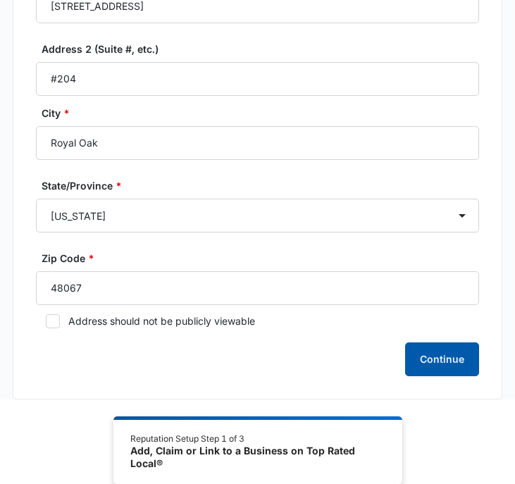
click at [435, 371] on button "Continue" at bounding box center [442, 359] width 74 height 34
click at [455, 357] on button "Continue" at bounding box center [442, 359] width 74 height 34
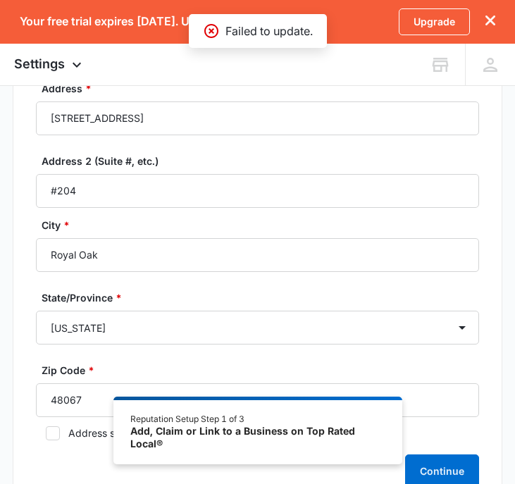
scroll to position [0, 0]
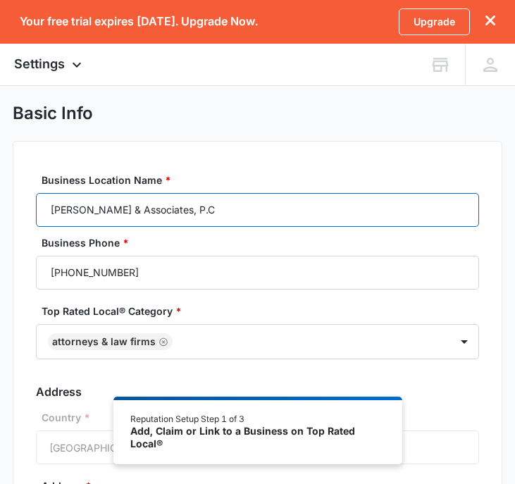
click at [194, 215] on input "[PERSON_NAME] & Associates, P.C" at bounding box center [257, 210] width 442 height 34
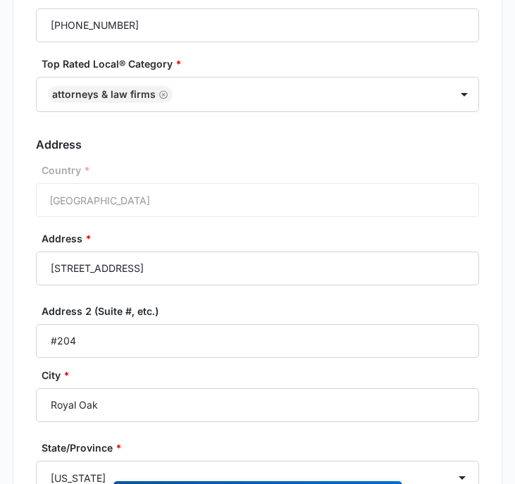
scroll to position [509, 0]
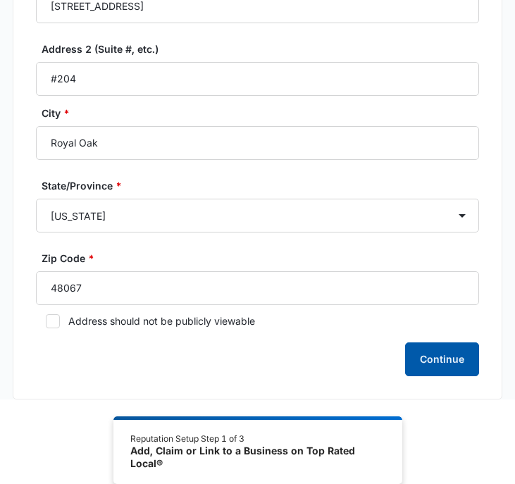
click at [447, 367] on button "Continue" at bounding box center [442, 359] width 74 height 34
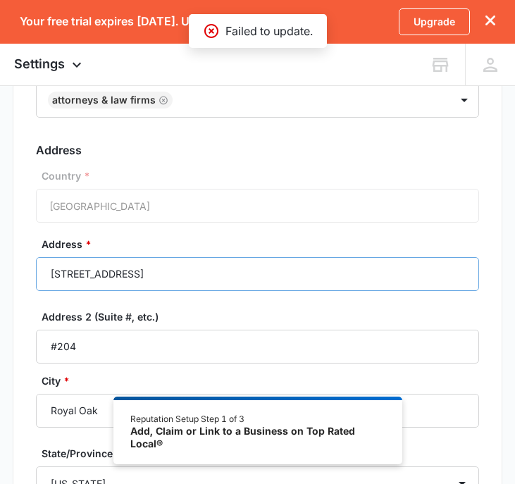
scroll to position [0, 0]
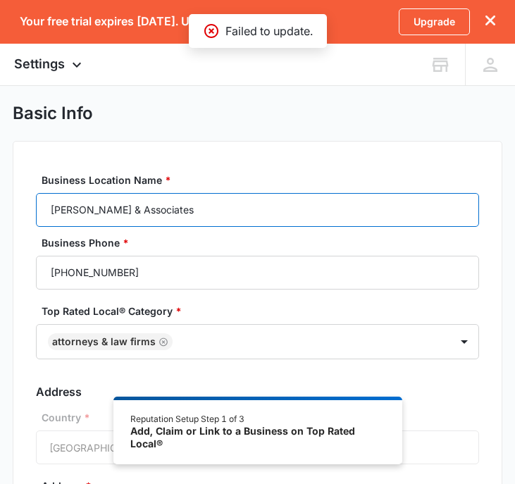
click at [198, 216] on input "Walcher & Associates" at bounding box center [257, 210] width 442 height 34
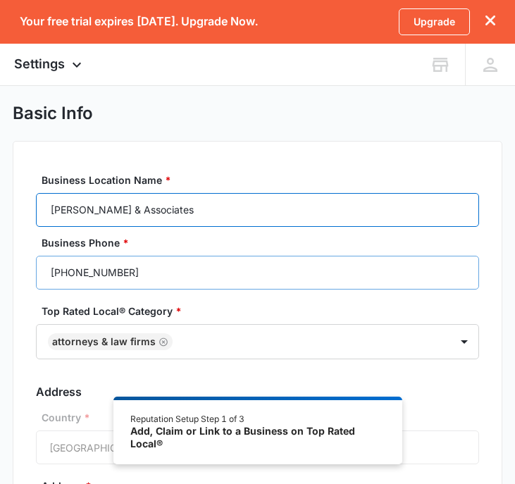
type input "[PERSON_NAME] & Associates, P.C"
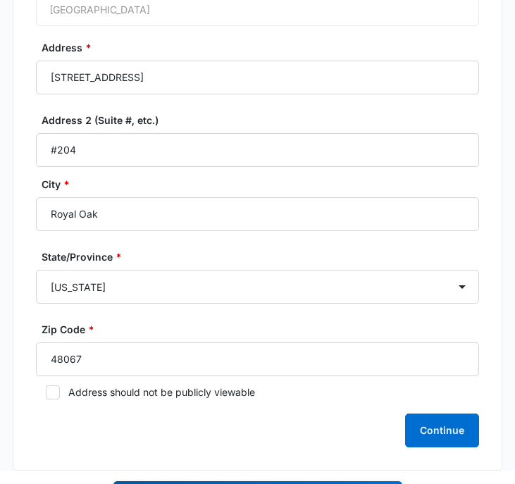
scroll to position [509, 0]
